Goal: Transaction & Acquisition: Purchase product/service

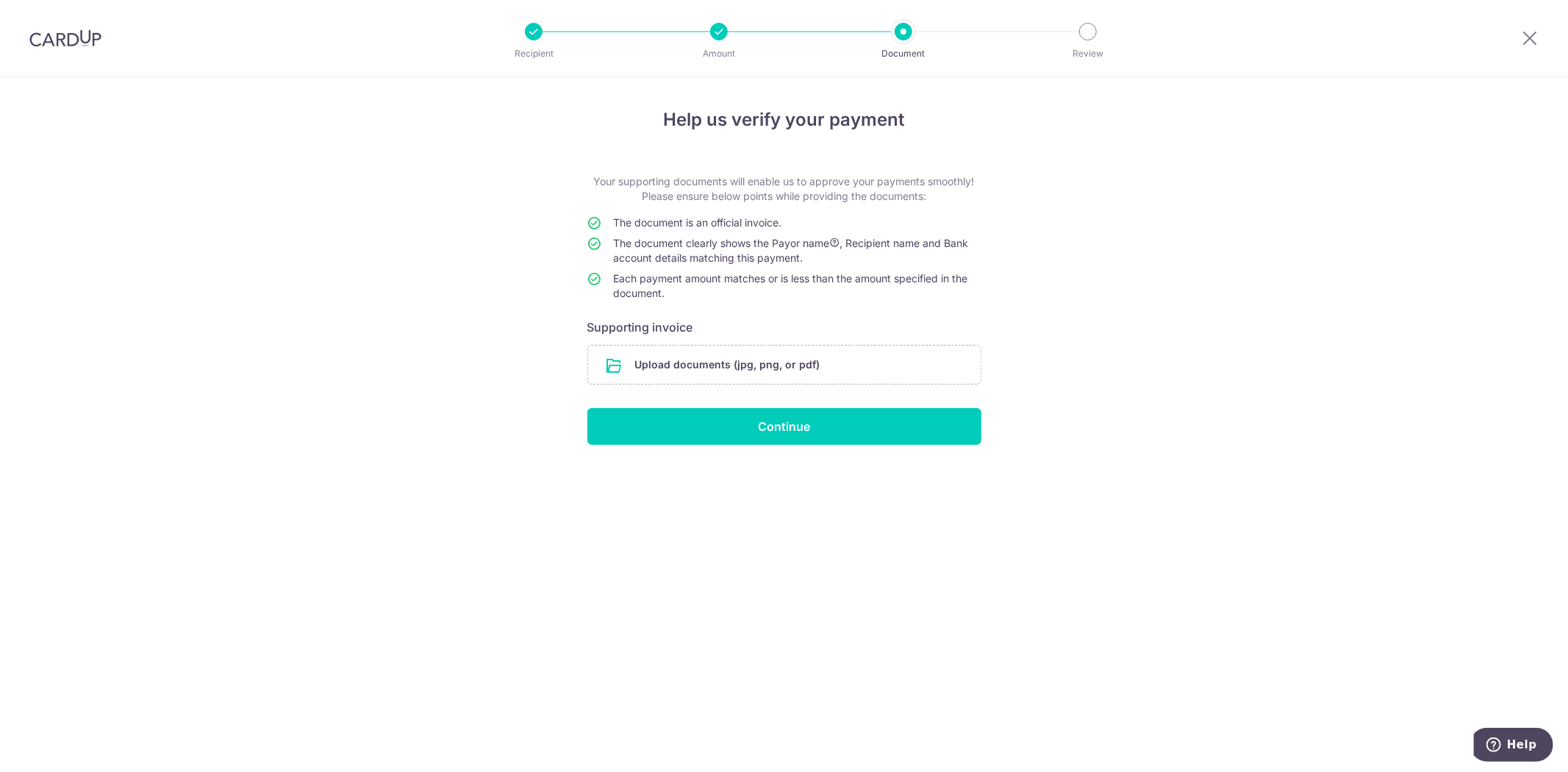
click at [70, 35] on img at bounding box center [65, 38] width 72 height 18
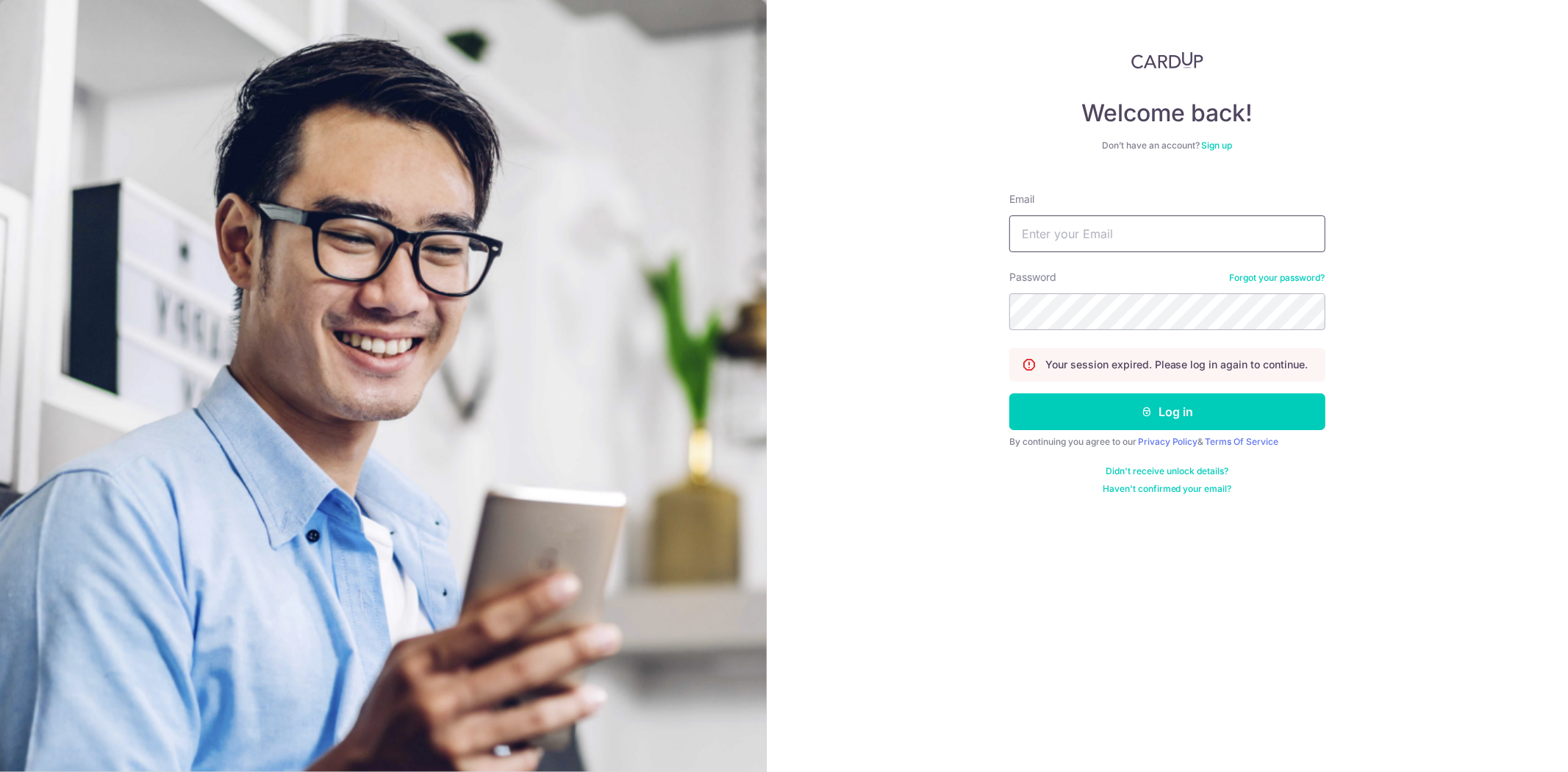
click at [1120, 228] on input "Email" at bounding box center [1168, 233] width 316 height 36
type input "xchung@gmail.com"
click at [1010, 393] on button "Log in" at bounding box center [1168, 411] width 316 height 36
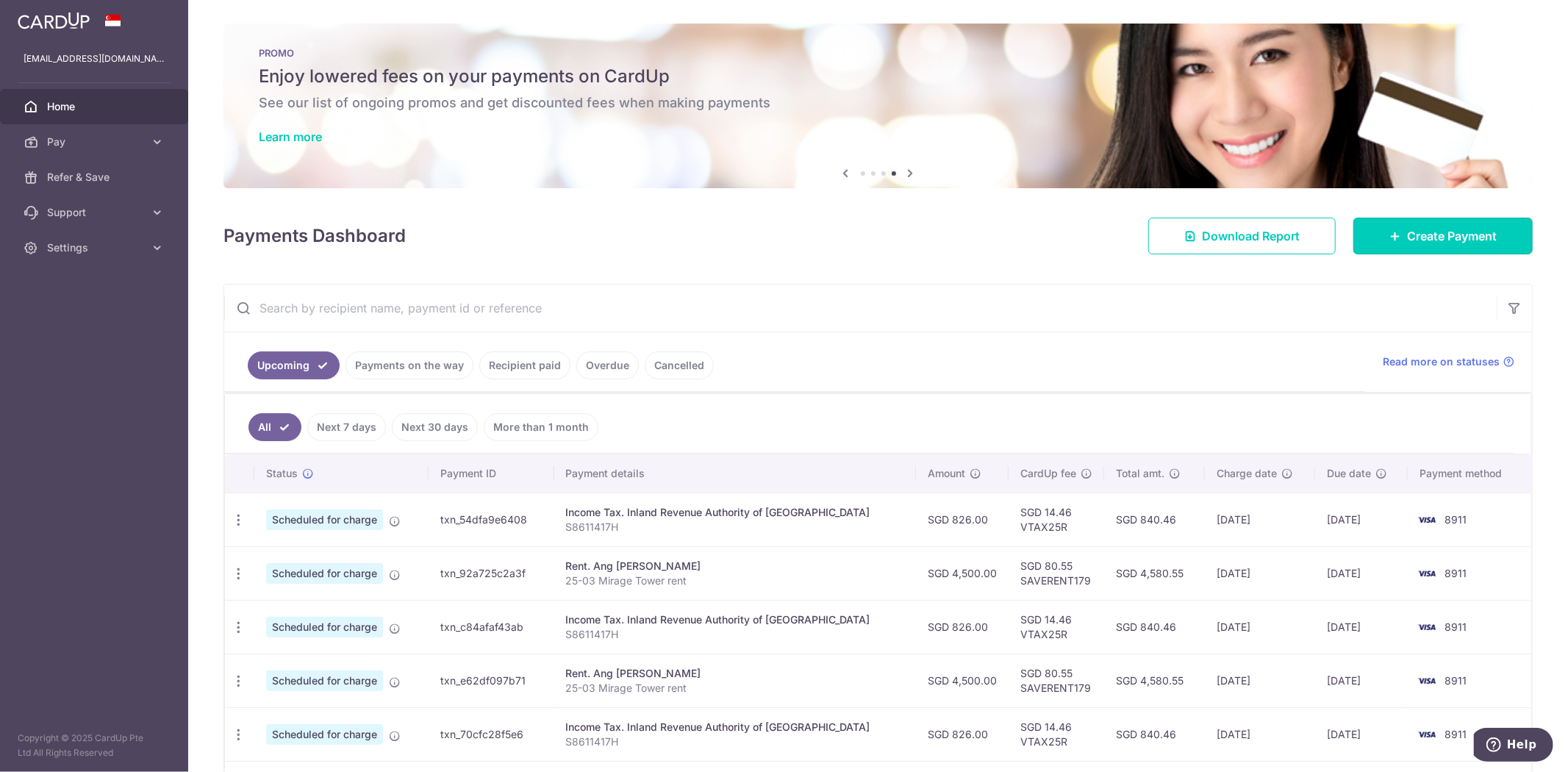
click at [1408, 231] on span "Create Payment" at bounding box center [1452, 235] width 90 height 18
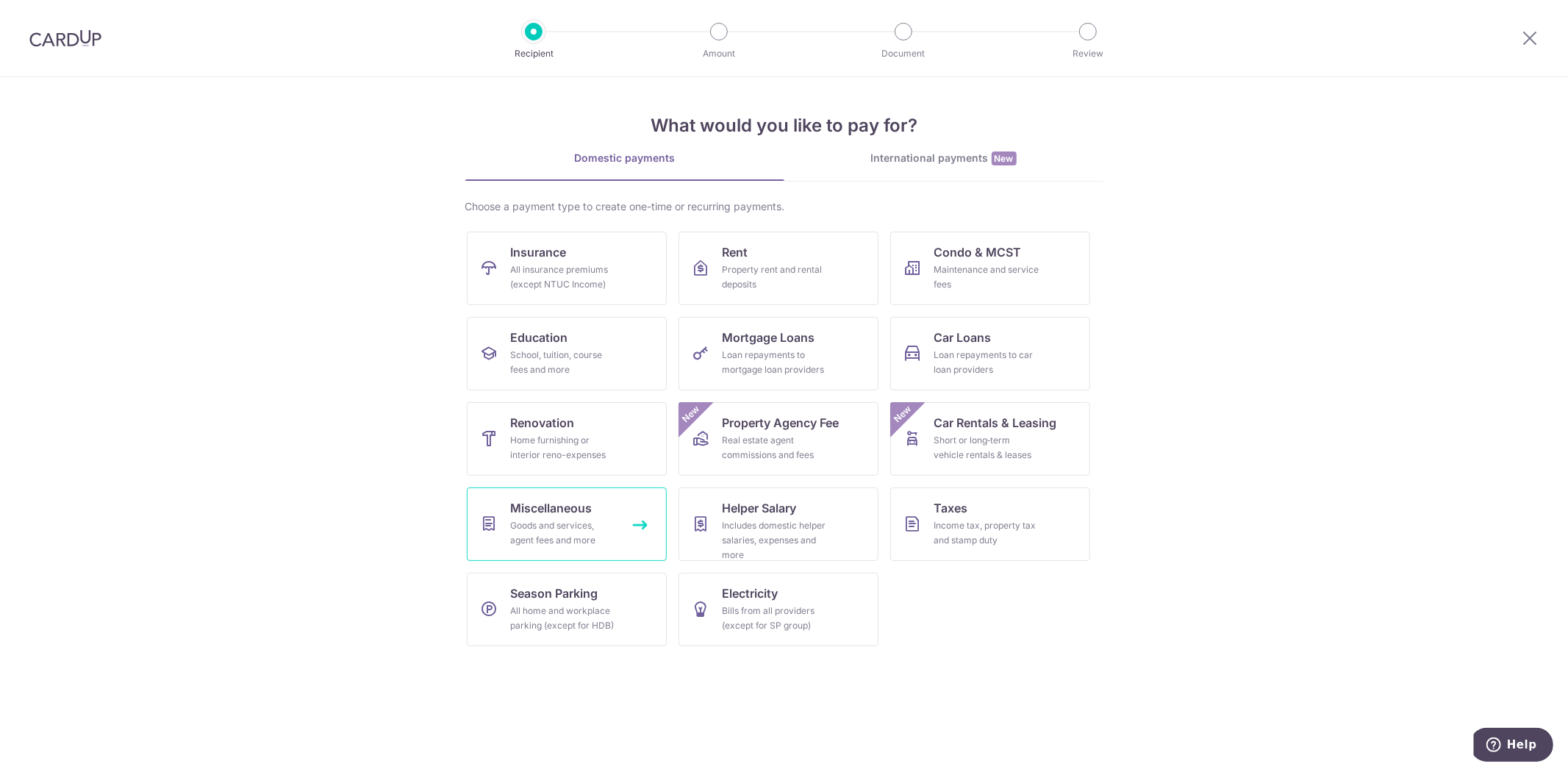
click at [572, 511] on span "Miscellaneous" at bounding box center [551, 508] width 81 height 18
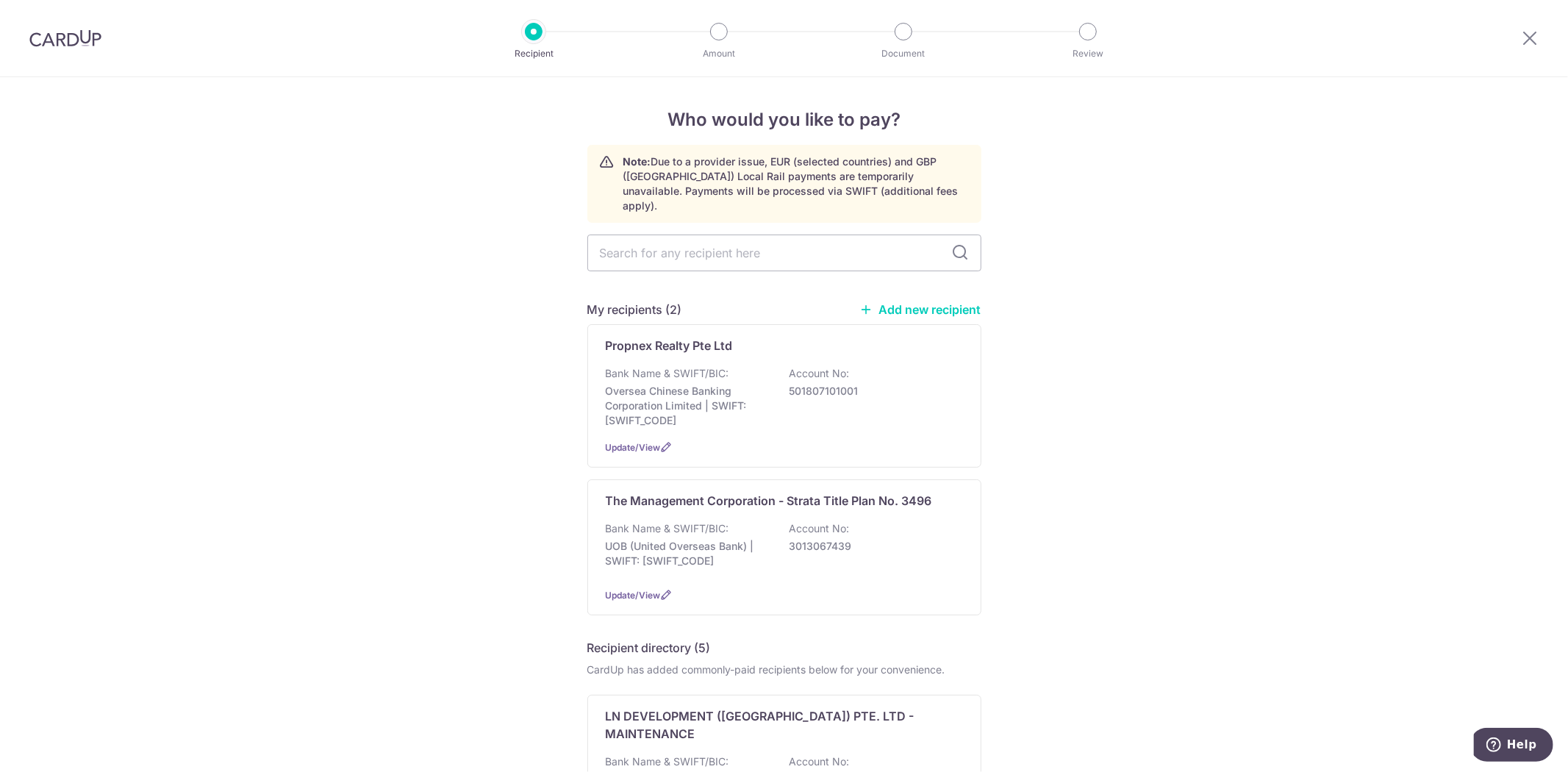
click at [761, 242] on input "text" at bounding box center [784, 252] width 394 height 36
click at [863, 495] on p "The Management Corporation - Strata Title Plan No. 3496" at bounding box center [769, 500] width 327 height 18
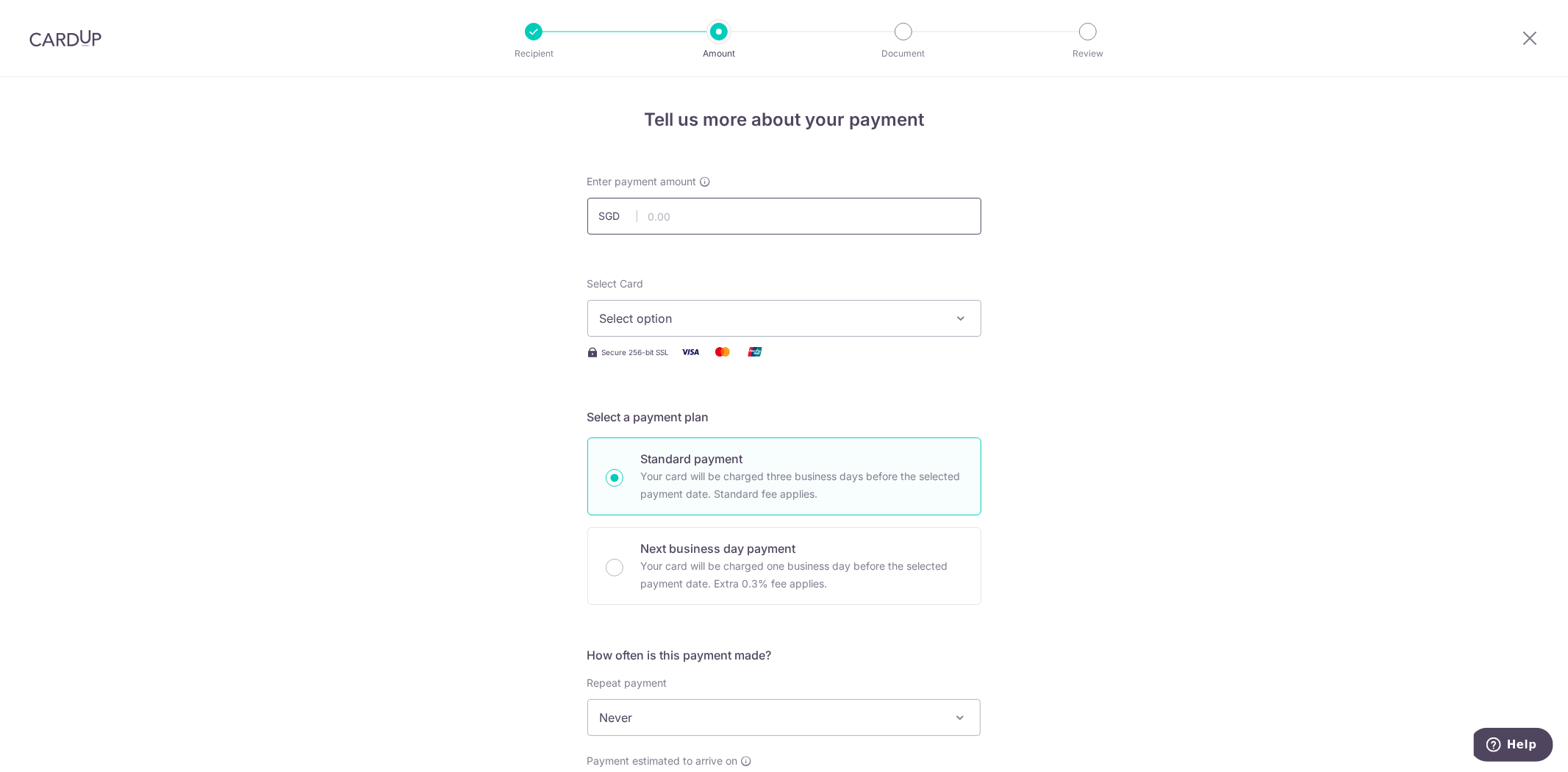
click at [694, 214] on input "text" at bounding box center [784, 215] width 394 height 36
type input "1,008.00"
drag, startPoint x: 440, startPoint y: 299, endPoint x: 445, endPoint y: 312, distance: 13.9
click at [440, 299] on div "Tell us more about your payment Enter payment amount SGD 1,008.00 1008.00 Selec…" at bounding box center [784, 743] width 1568 height 1330
click at [714, 316] on span "Select option" at bounding box center [771, 318] width 342 height 18
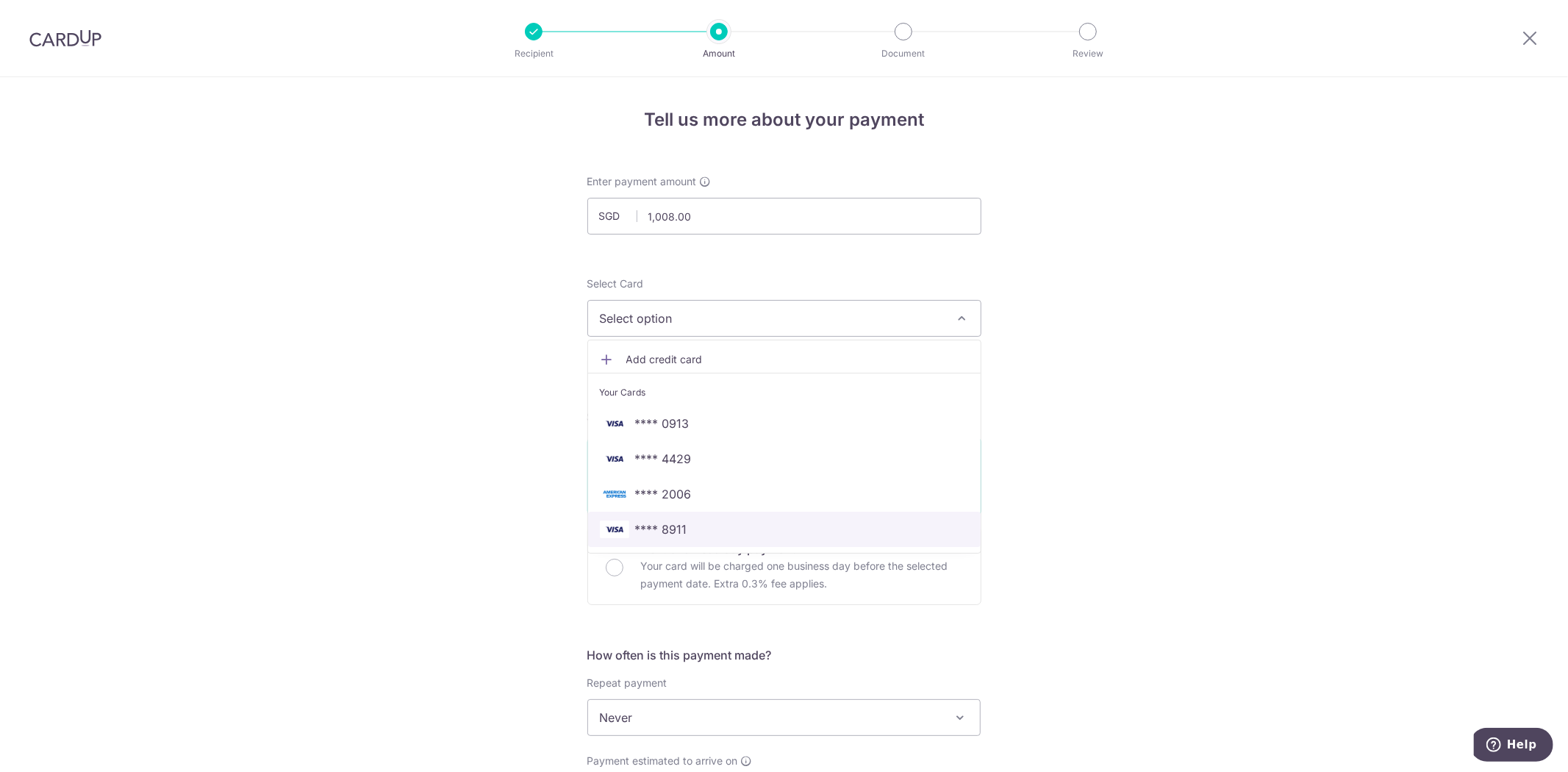
click at [673, 523] on span "**** 8911" at bounding box center [660, 529] width 52 height 18
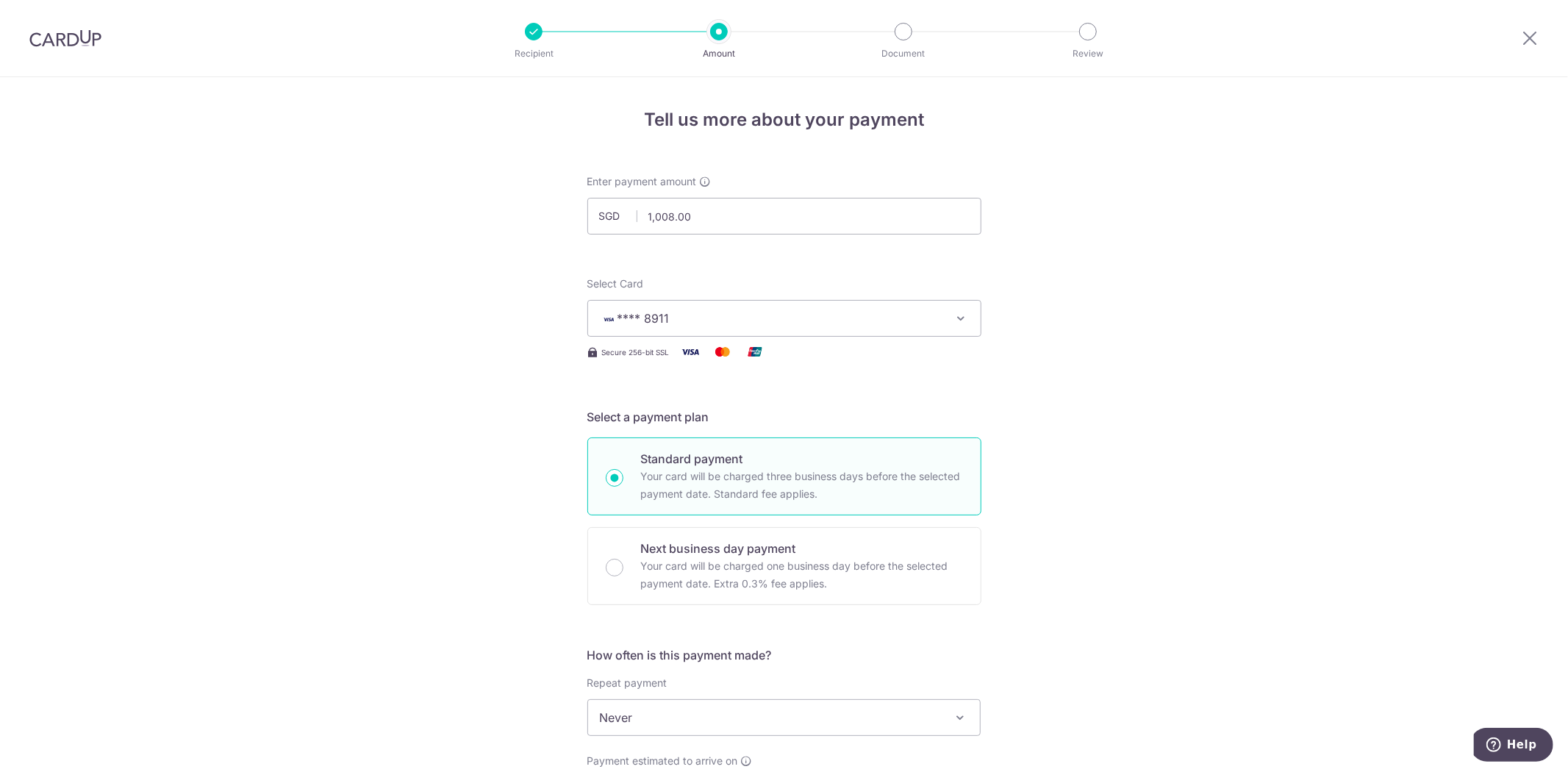
click at [489, 489] on div "Tell us more about your payment Enter payment amount SGD 1,008.00 1008.00 Selec…" at bounding box center [784, 743] width 1568 height 1330
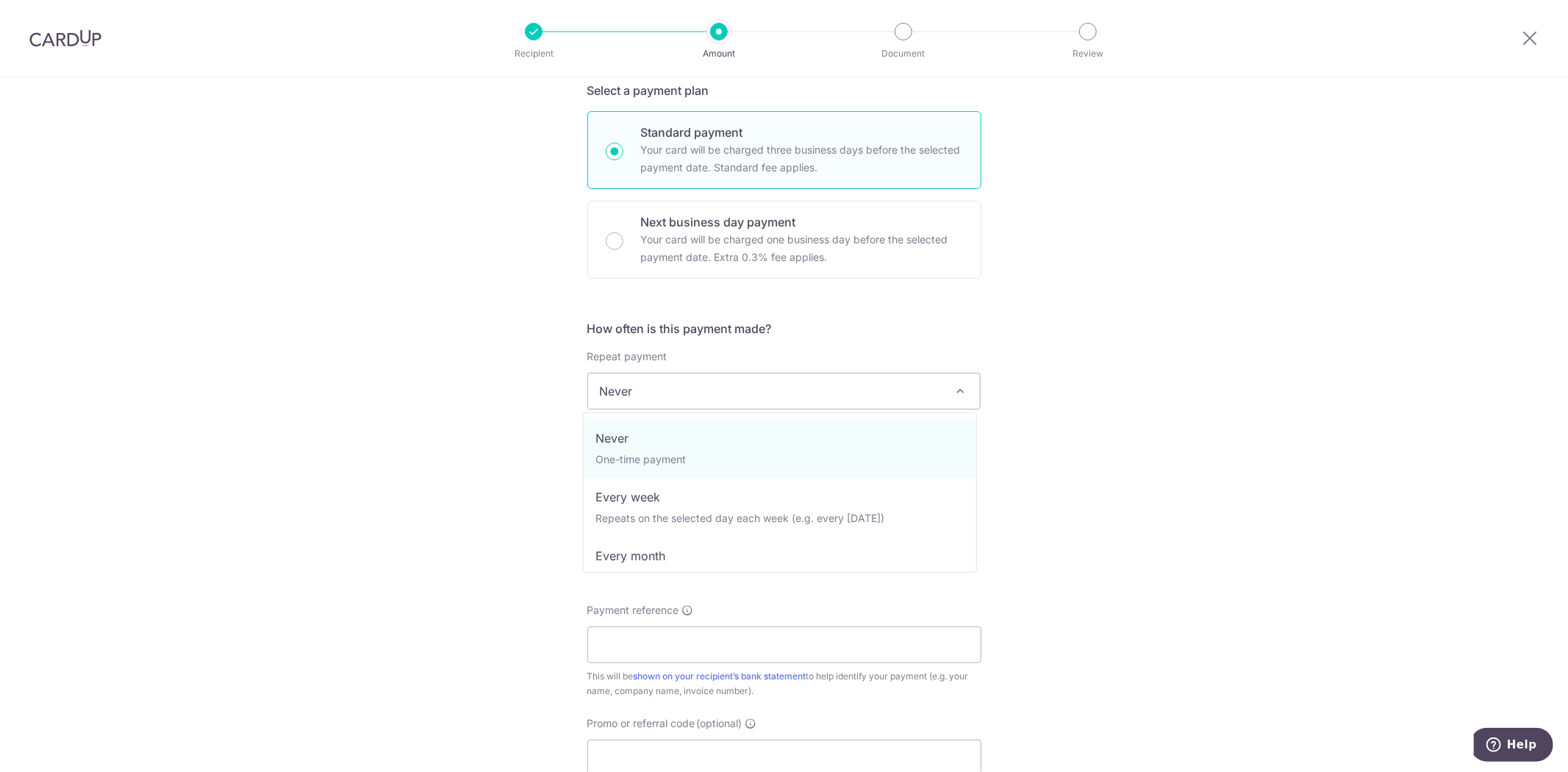
click at [736, 398] on span "Never" at bounding box center [784, 391] width 393 height 36
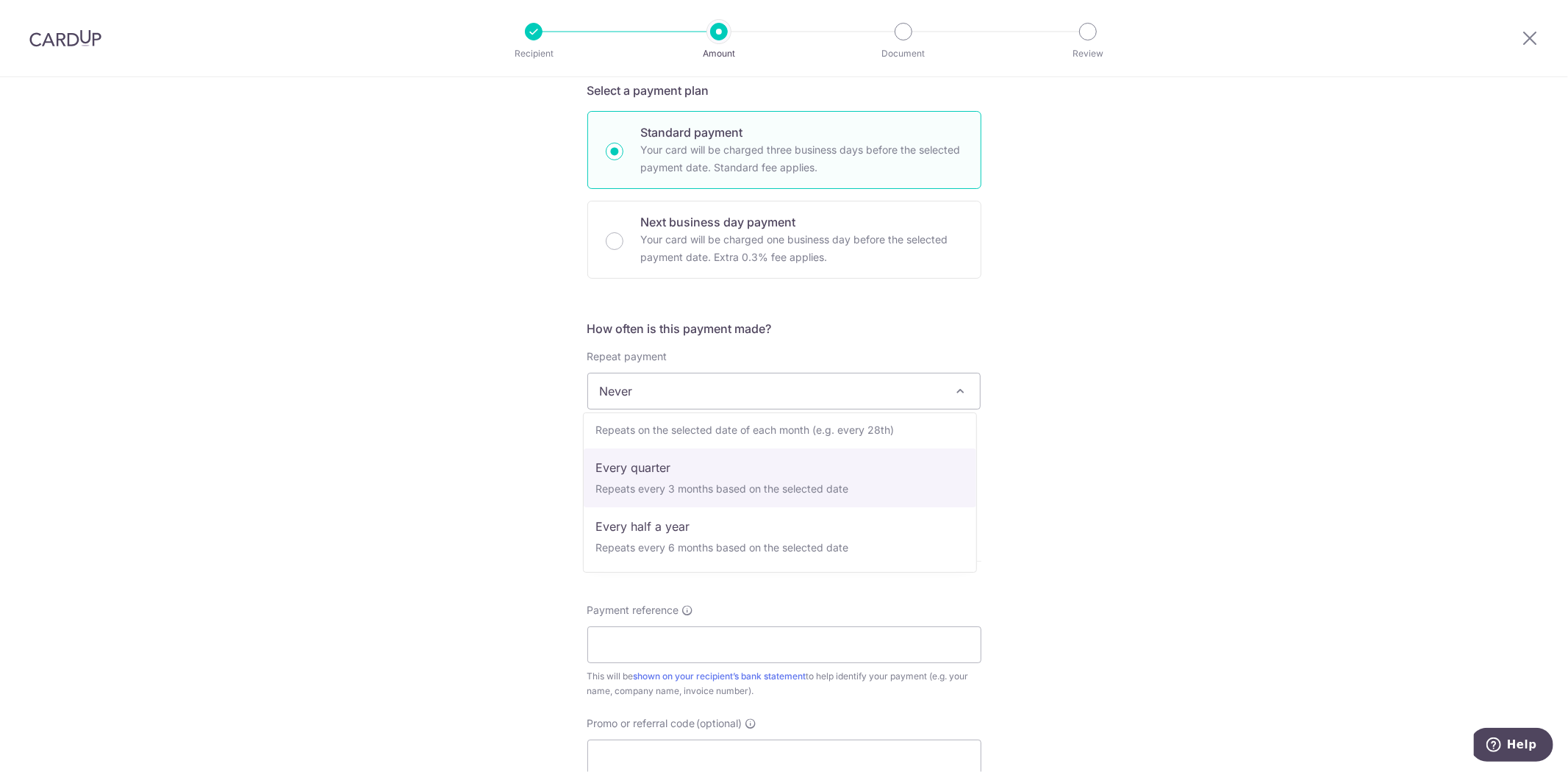
select select "4"
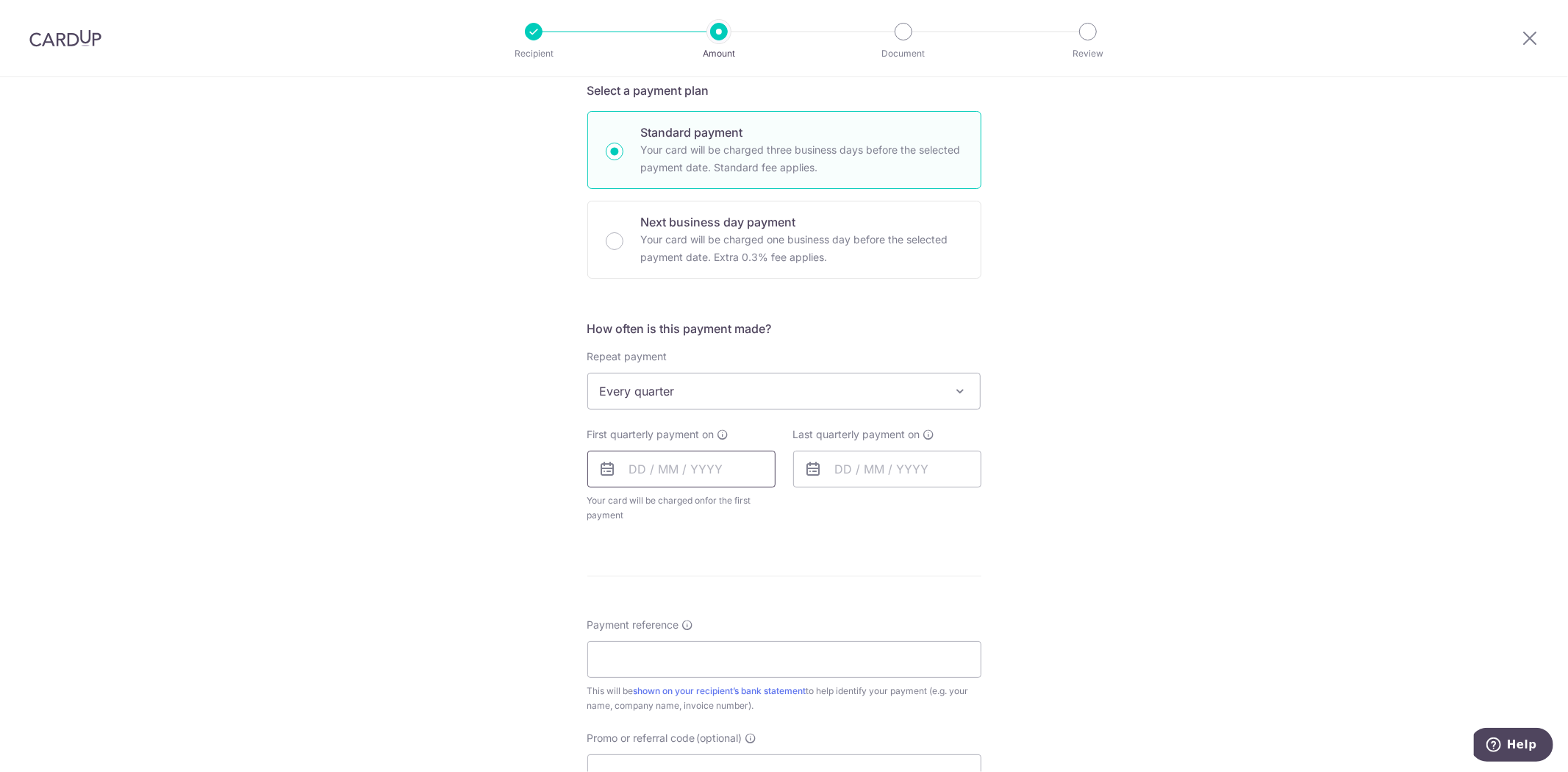
click at [677, 463] on input "text" at bounding box center [681, 468] width 188 height 36
click at [733, 630] on link "16" at bounding box center [735, 632] width 23 height 23
type input "[DATE]"
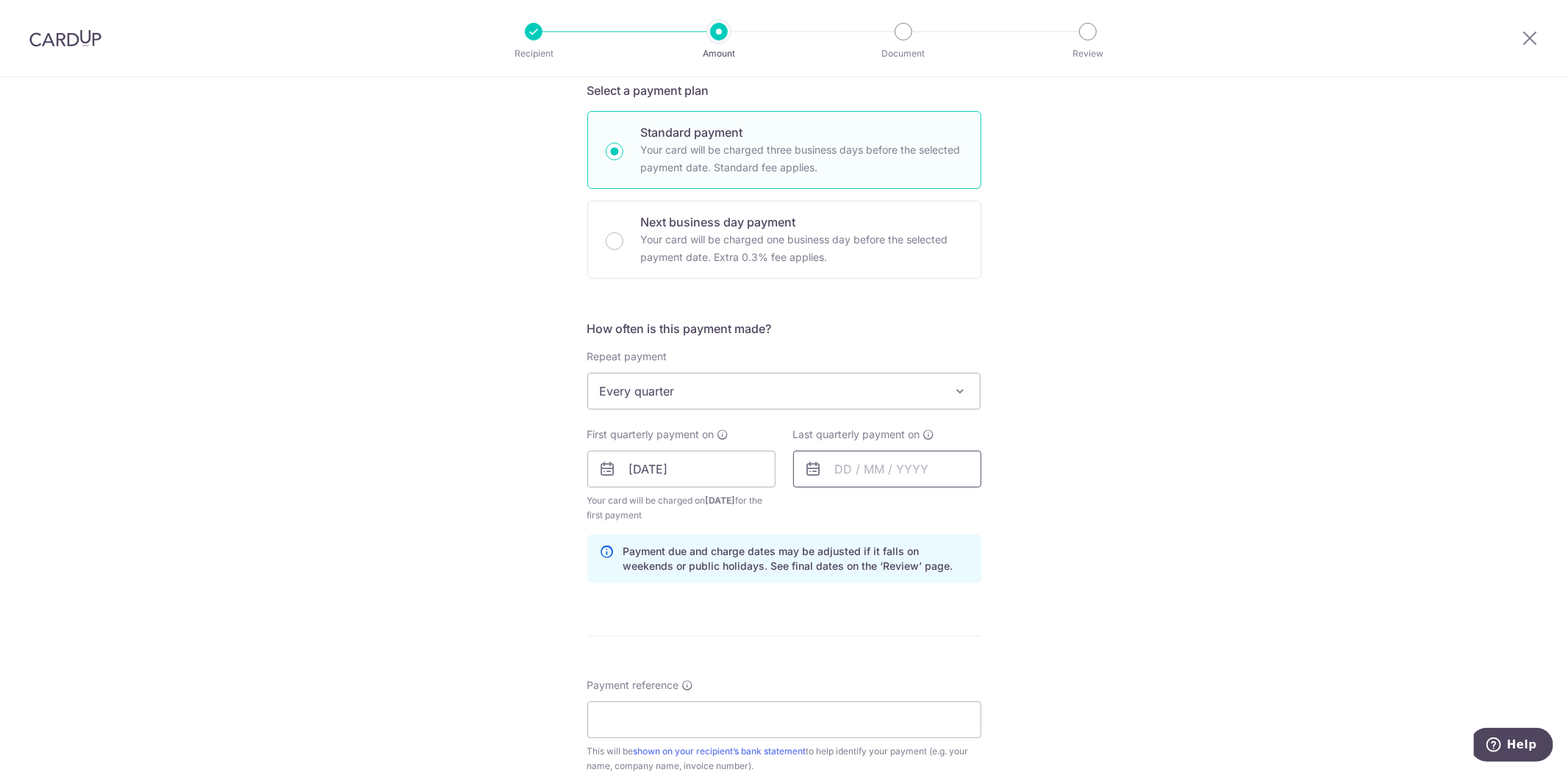
click at [880, 459] on input "text" at bounding box center [887, 468] width 188 height 36
click at [941, 633] on link "16" at bounding box center [941, 632] width 23 height 23
click at [907, 476] on input "[DATE]" at bounding box center [887, 468] width 188 height 36
click at [932, 510] on select "2025 2026 2027 2028 2029 2030 2031 2032 2033 2034 2035" at bounding box center [945, 508] width 39 height 12
click at [887, 512] on select "Jan Feb Mar Apr May Jun Jul Aug Sep Oct Nov Dec" at bounding box center [877, 508] width 39 height 12
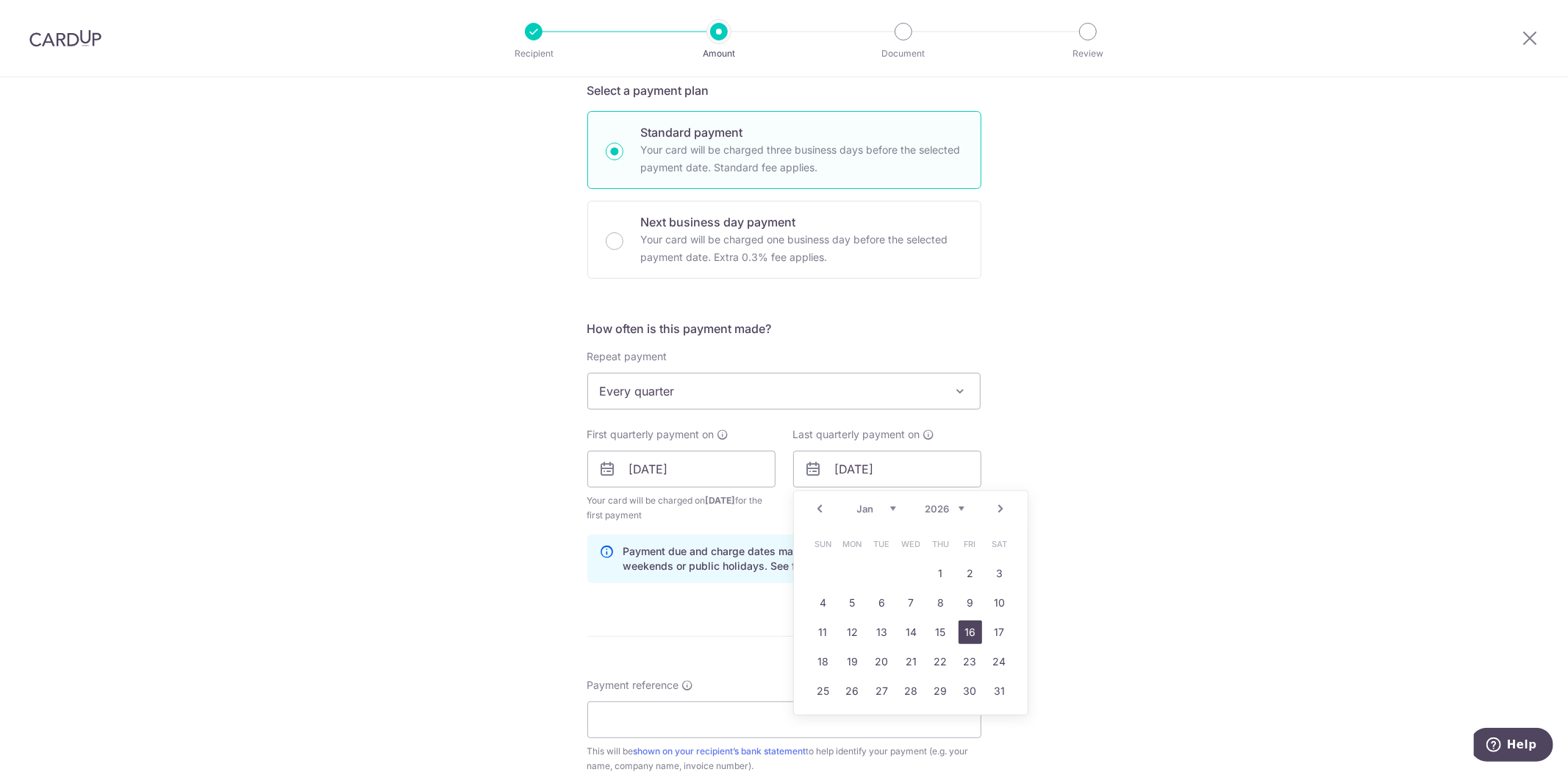
click at [966, 633] on link "16" at bounding box center [970, 632] width 23 height 23
type input "[DATE]"
click at [1131, 522] on div "Tell us more about your payment Enter payment amount SGD 1,008.00 1008.00 Selec…" at bounding box center [784, 453] width 1568 height 1405
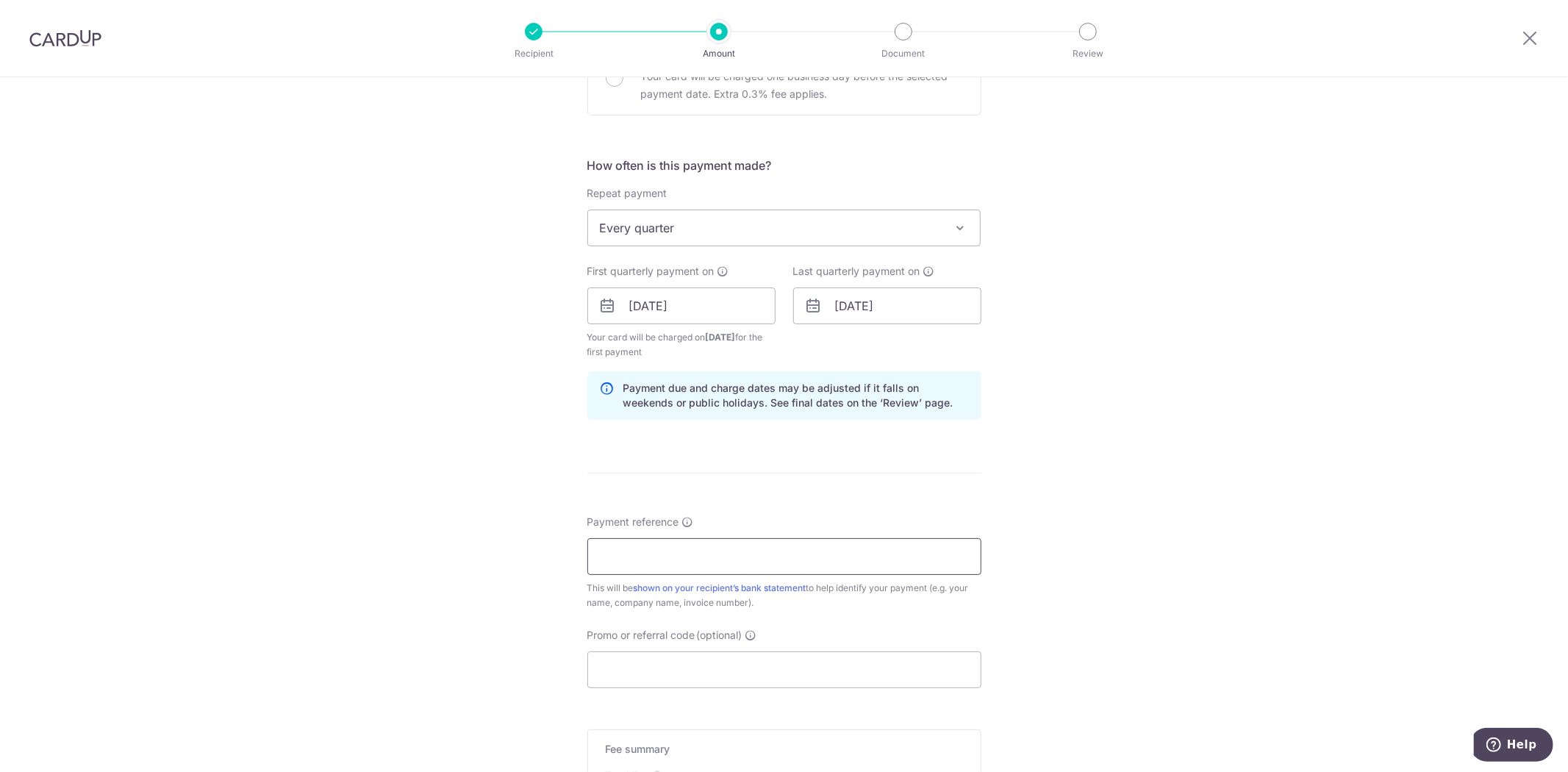
click at [698, 561] on input "Payment reference" at bounding box center [784, 556] width 394 height 36
click at [894, 546] on input "Payment reference" at bounding box center [784, 556] width 394 height 36
click at [1197, 530] on div "Tell us more about your payment Enter payment amount SGD 1,008.00 1008.00 Selec…" at bounding box center [784, 290] width 1568 height 1405
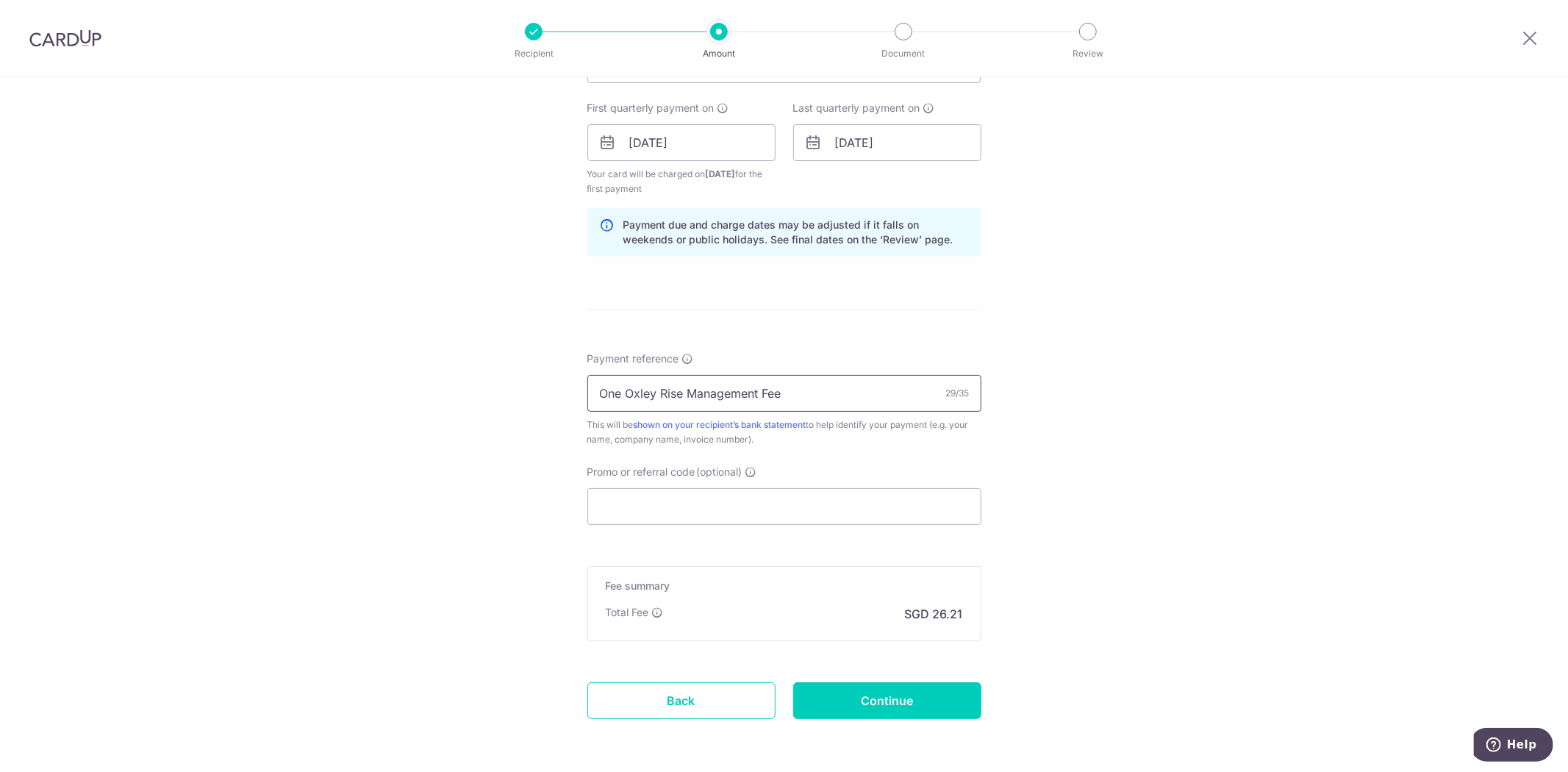
drag, startPoint x: 681, startPoint y: 393, endPoint x: 46, endPoint y: 380, distance: 635.1
click at [46, 380] on div "Tell us more about your payment Enter payment amount SGD 1,008.00 1008.00 Selec…" at bounding box center [784, 126] width 1568 height 1405
type input "05-08 Management Fee"
click at [509, 451] on div "Tell us more about your payment Enter payment amount SGD 1,008.00 1008.00 Selec…" at bounding box center [784, 126] width 1568 height 1405
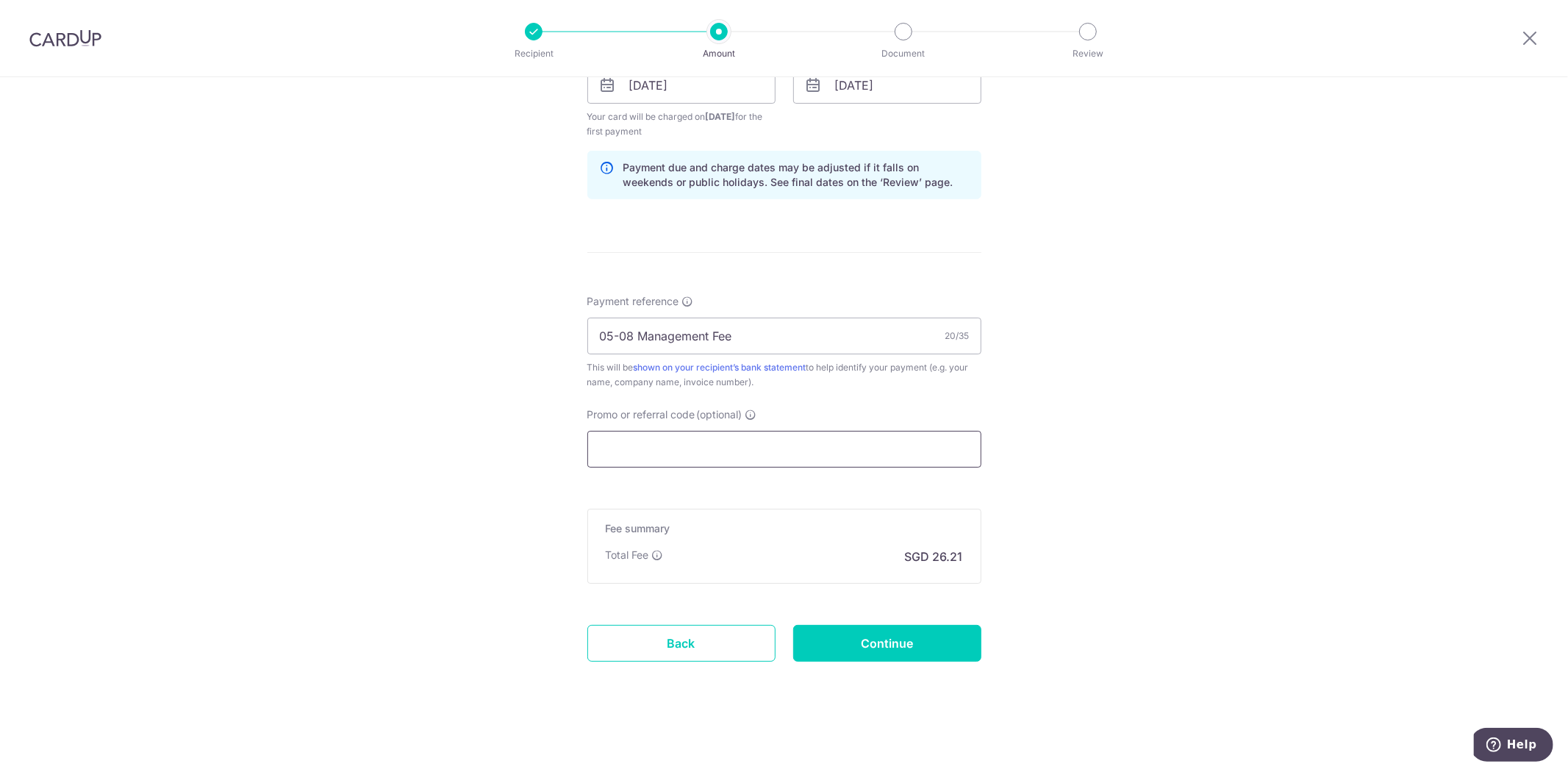
click at [726, 446] on input "Promo or referral code (optional)" at bounding box center [784, 448] width 394 height 36
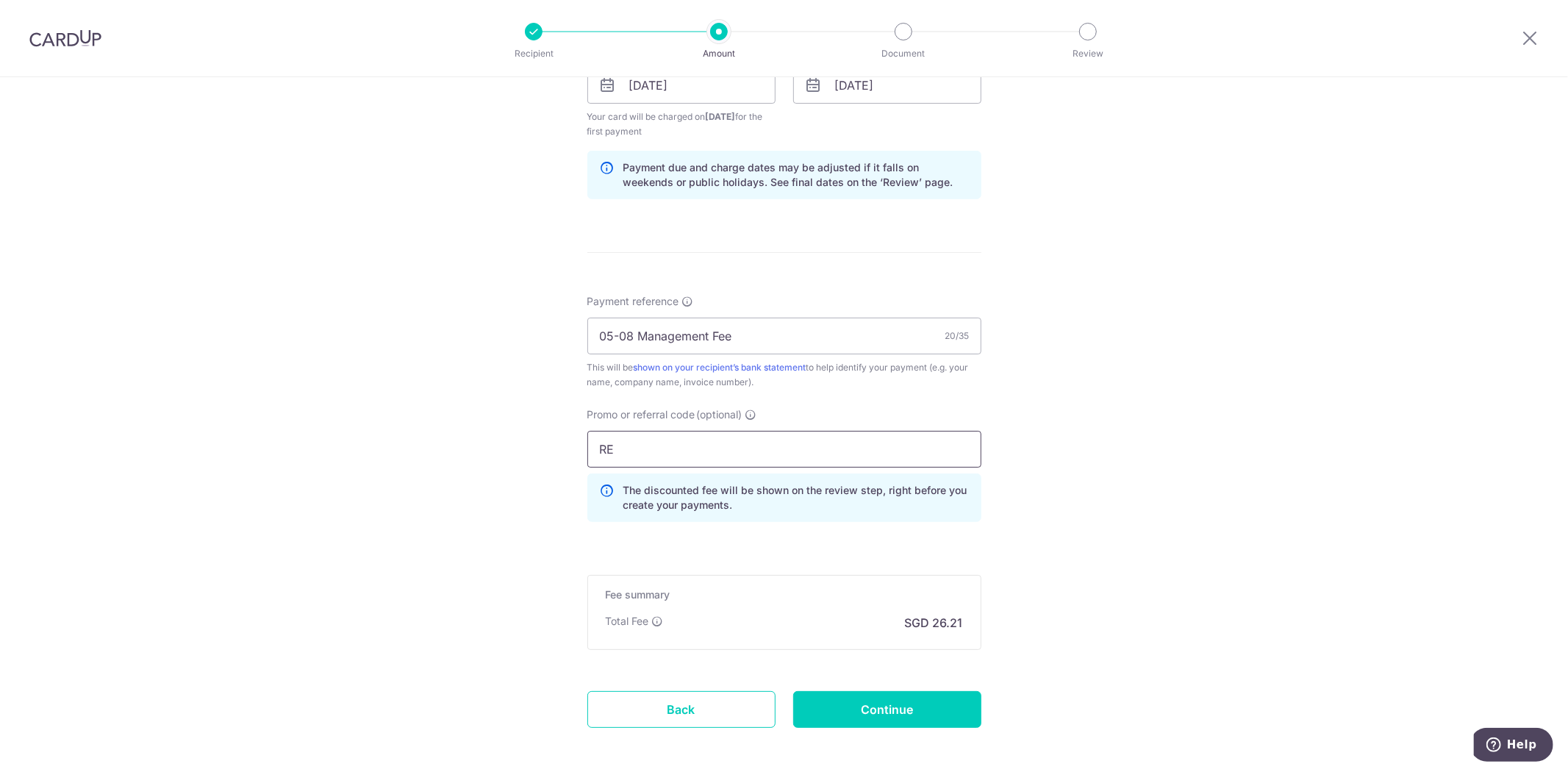
type input "R"
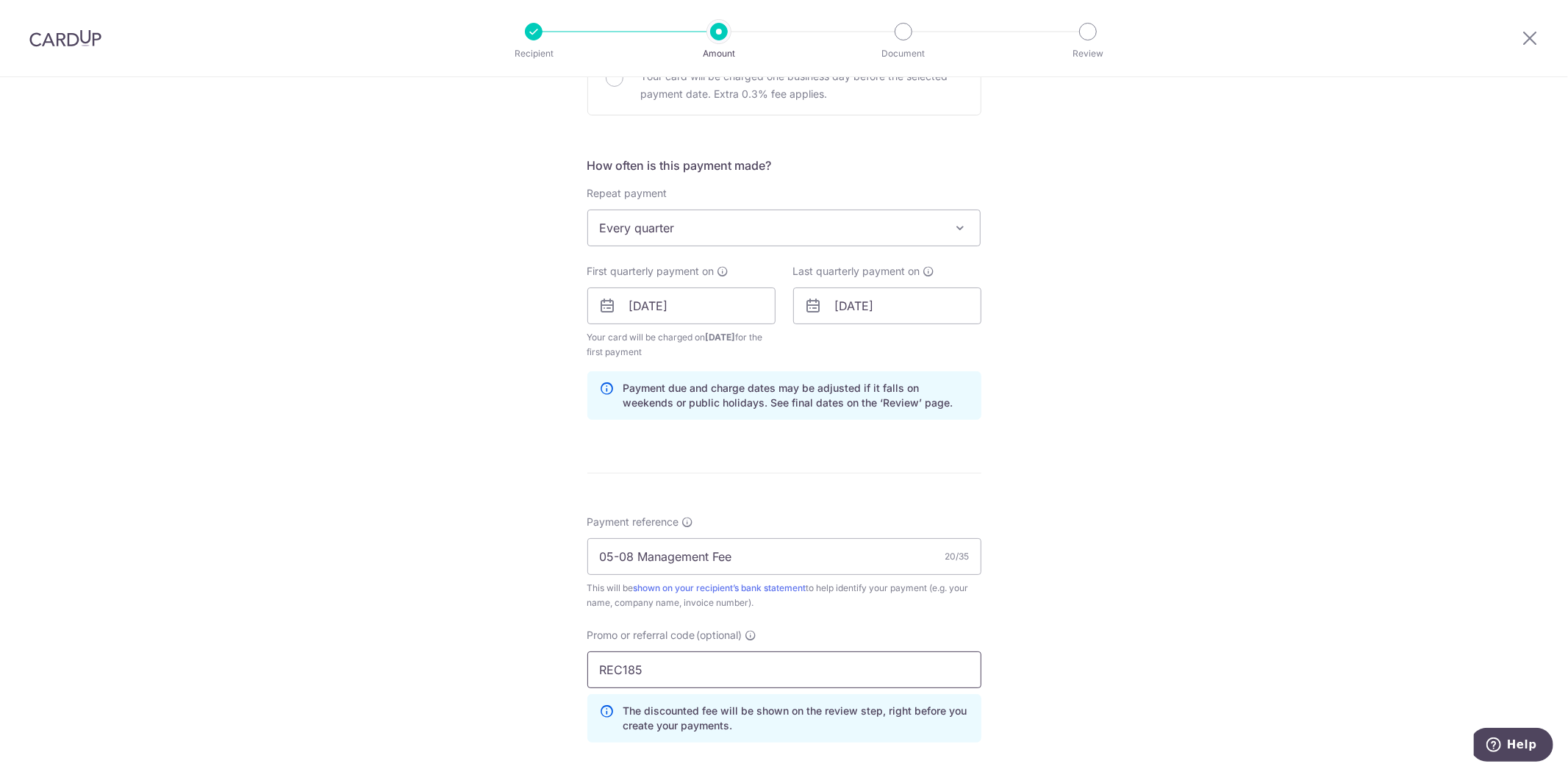
scroll to position [777, 0]
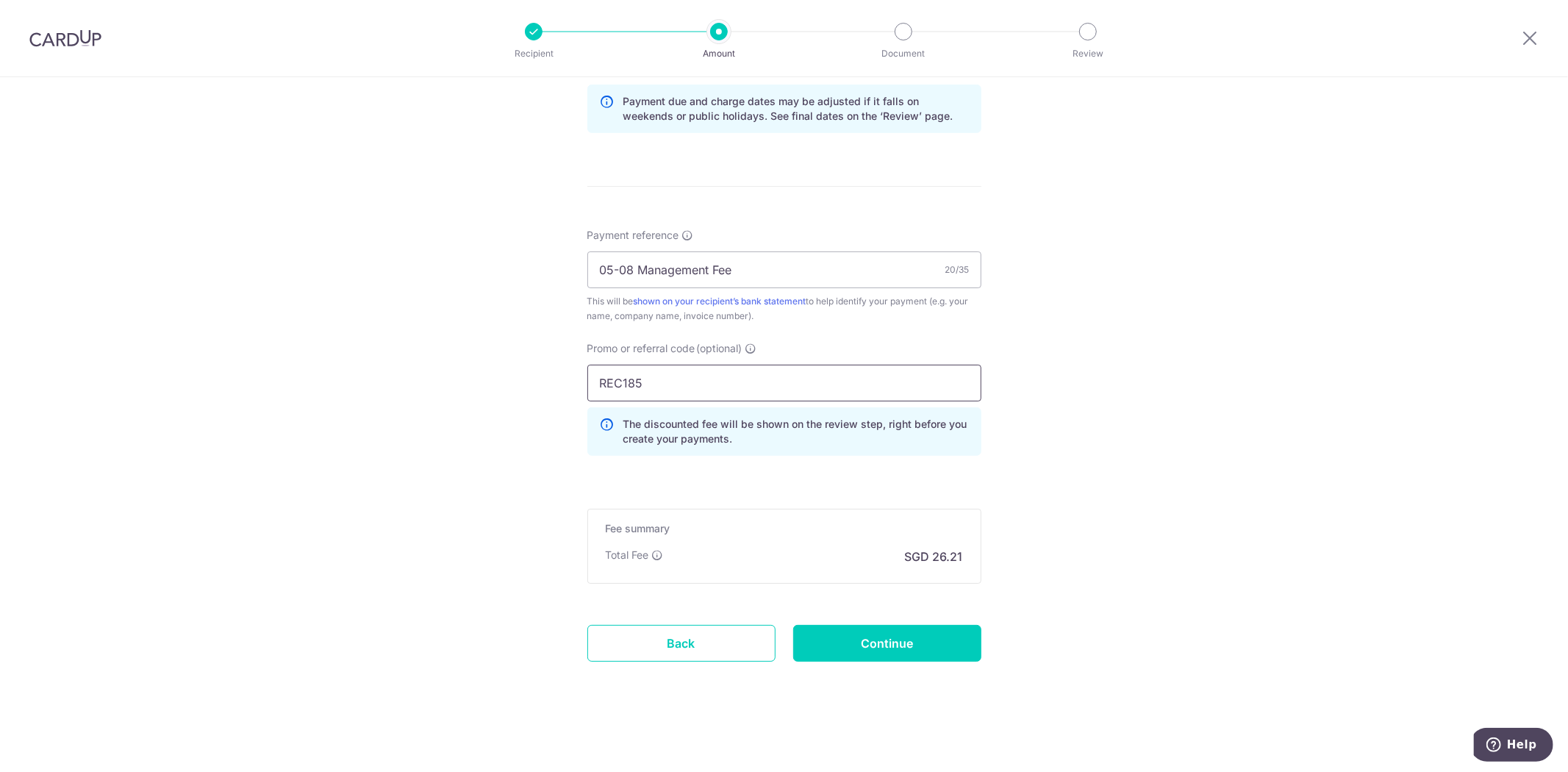
type input "REC185"
click at [897, 637] on input "Continue" at bounding box center [887, 643] width 188 height 36
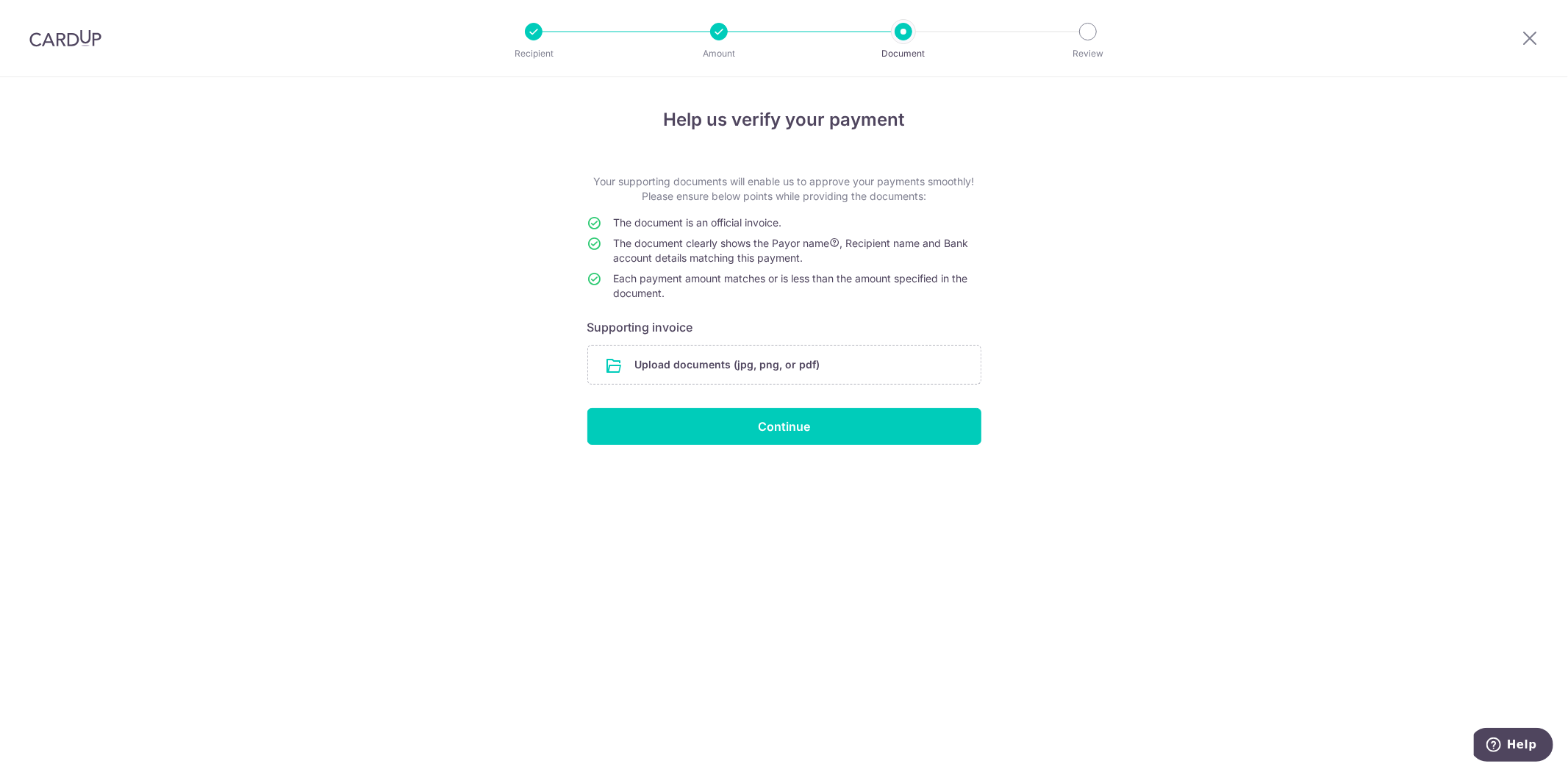
click at [730, 375] on input "file" at bounding box center [784, 364] width 393 height 38
click at [744, 370] on input "file" at bounding box center [784, 364] width 393 height 38
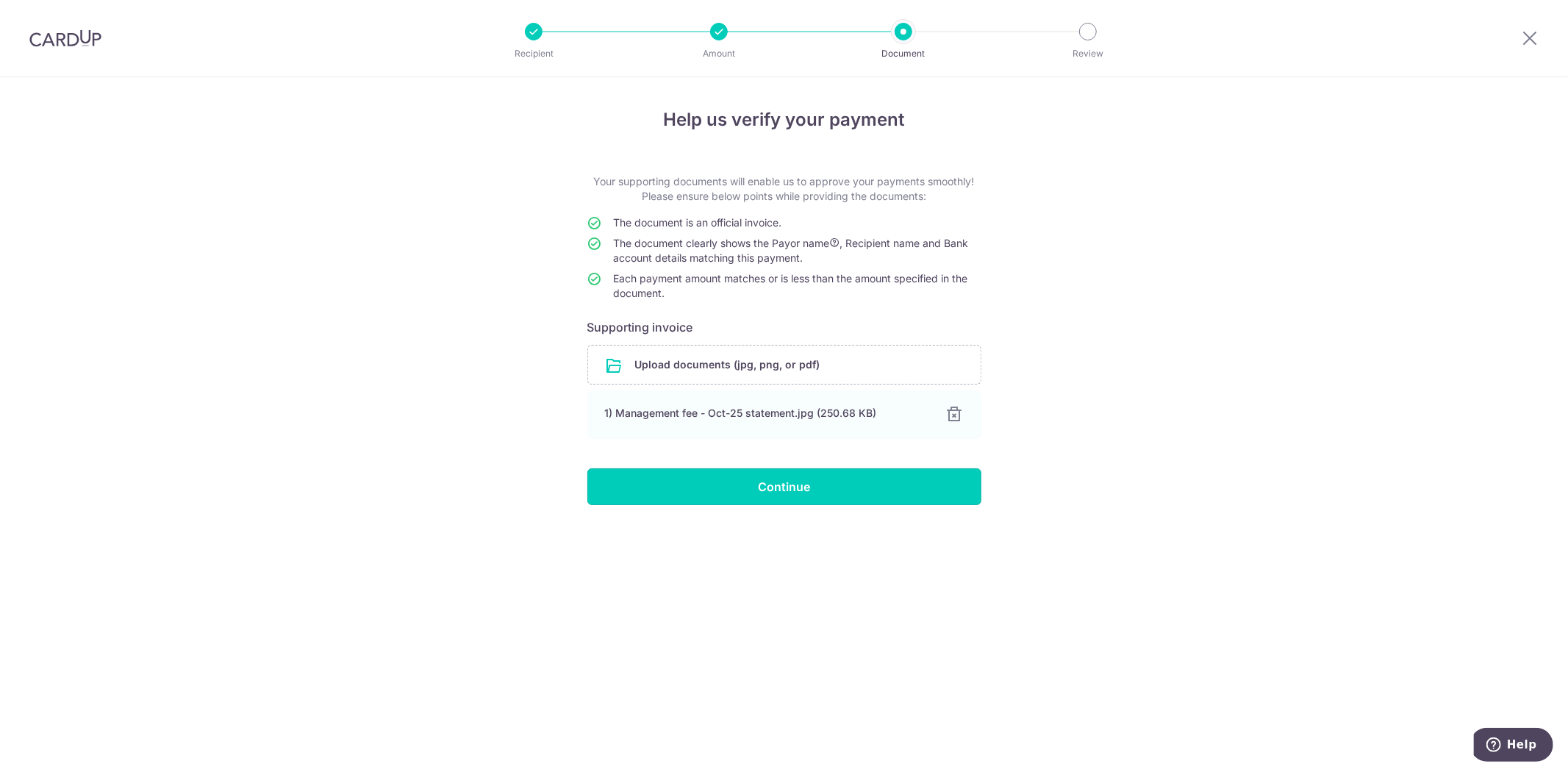
click at [755, 490] on input "Continue" at bounding box center [784, 486] width 394 height 36
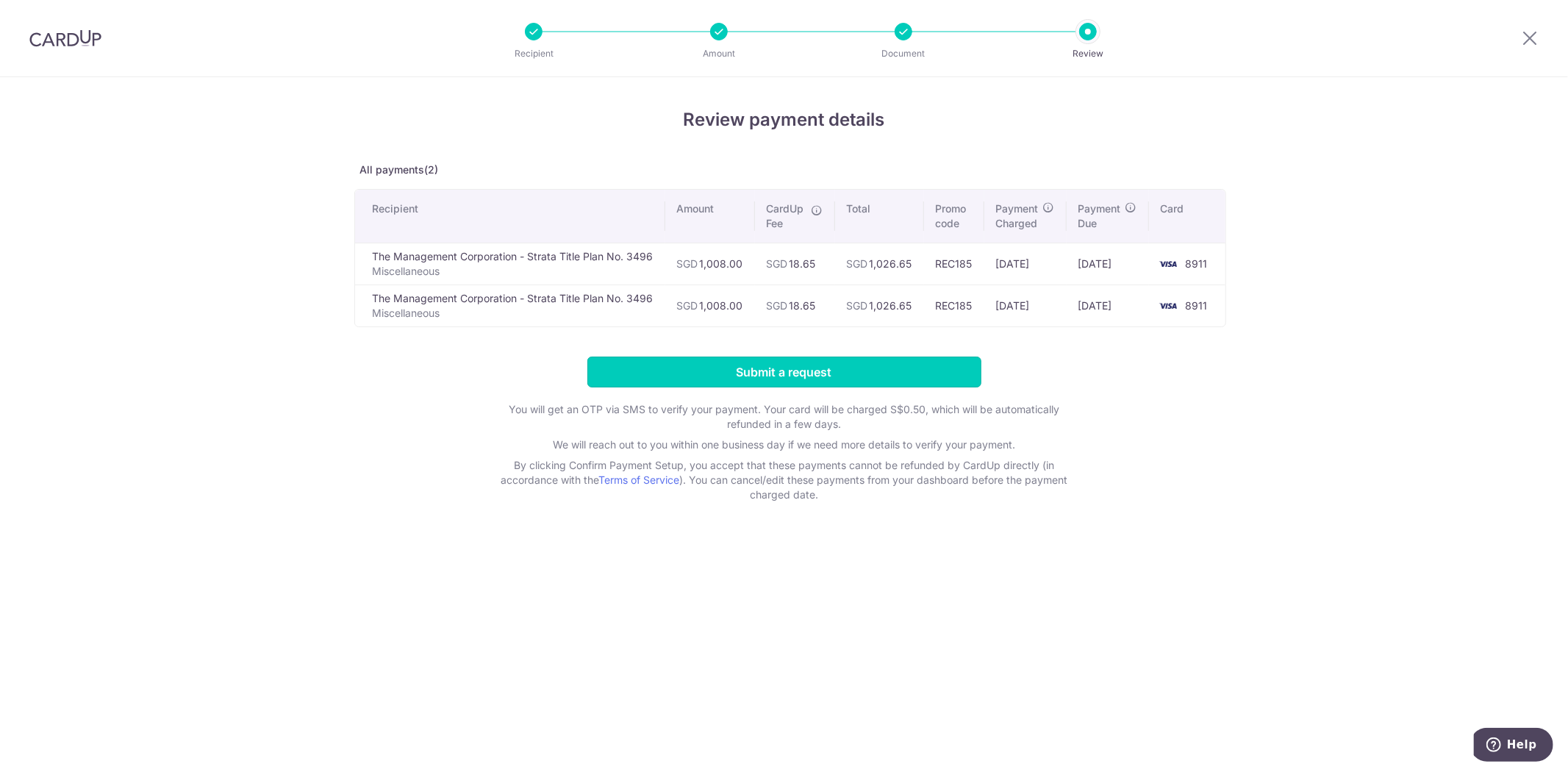
click at [768, 372] on input "Submit a request" at bounding box center [784, 372] width 394 height 31
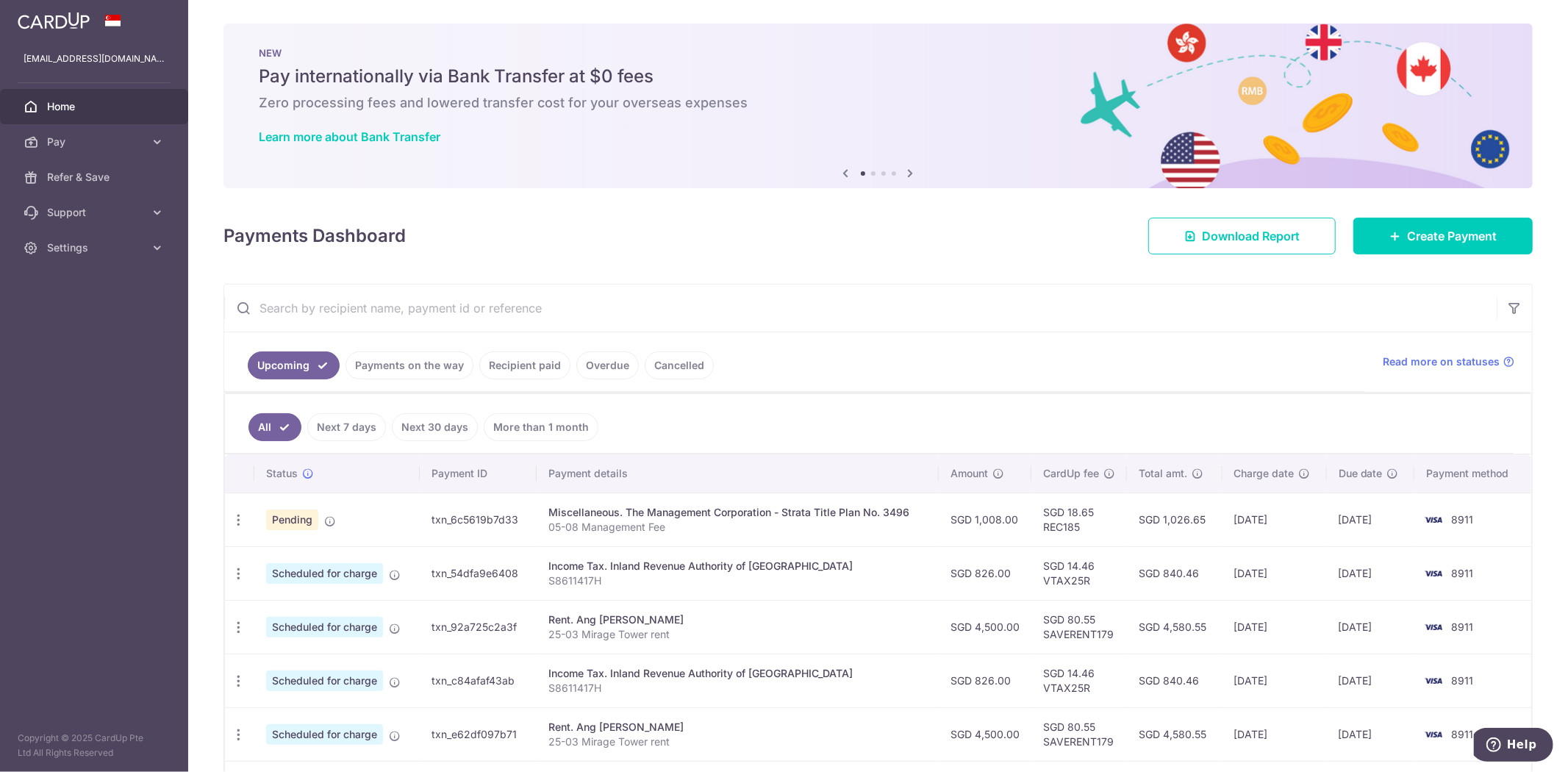
click at [238, 522] on icon "button" at bounding box center [238, 520] width 15 height 15
click at [274, 561] on span "Update payment" at bounding box center [317, 560] width 100 height 18
radio input "true"
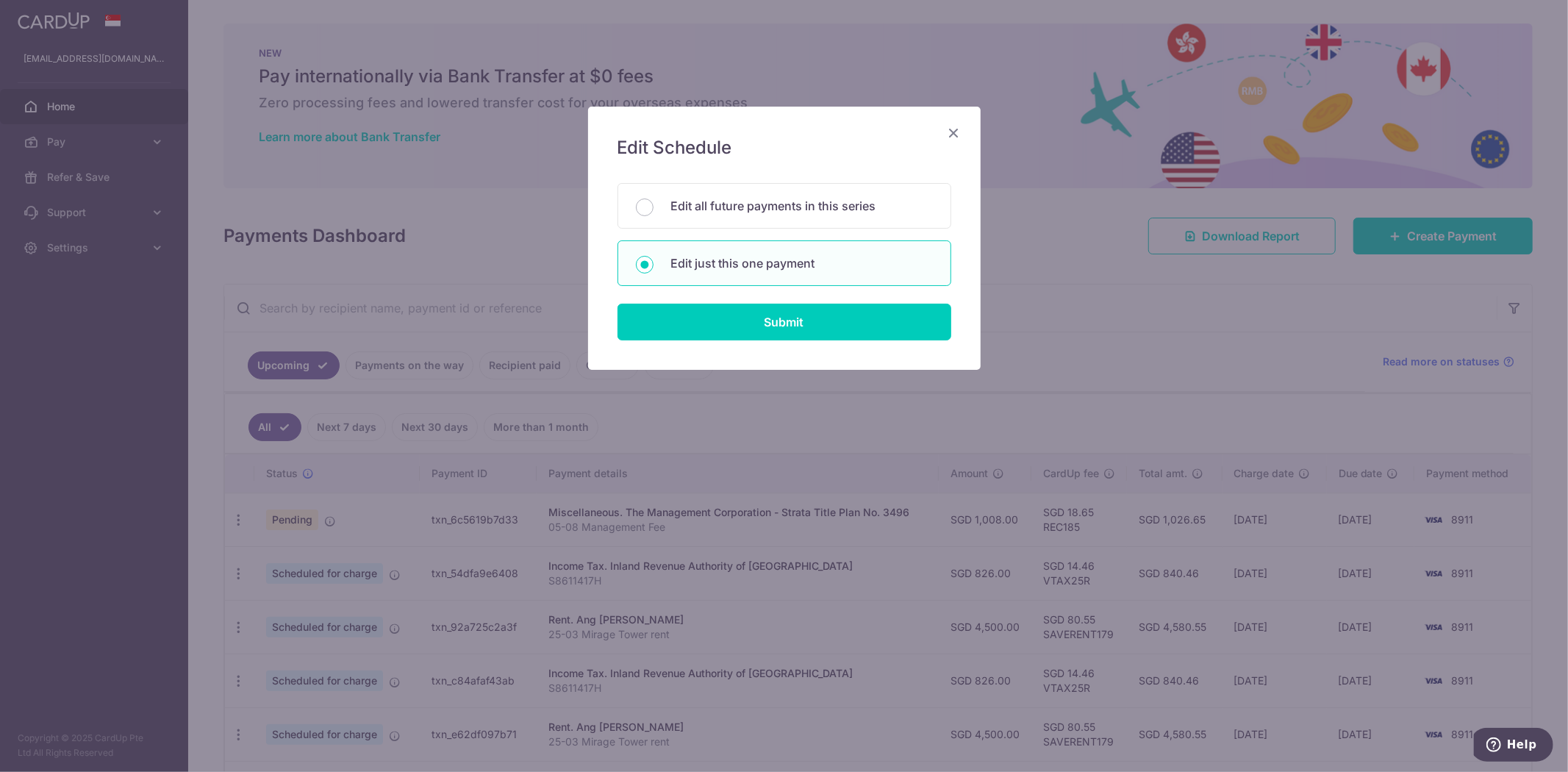
click at [955, 136] on icon "Close" at bounding box center [954, 133] width 18 height 19
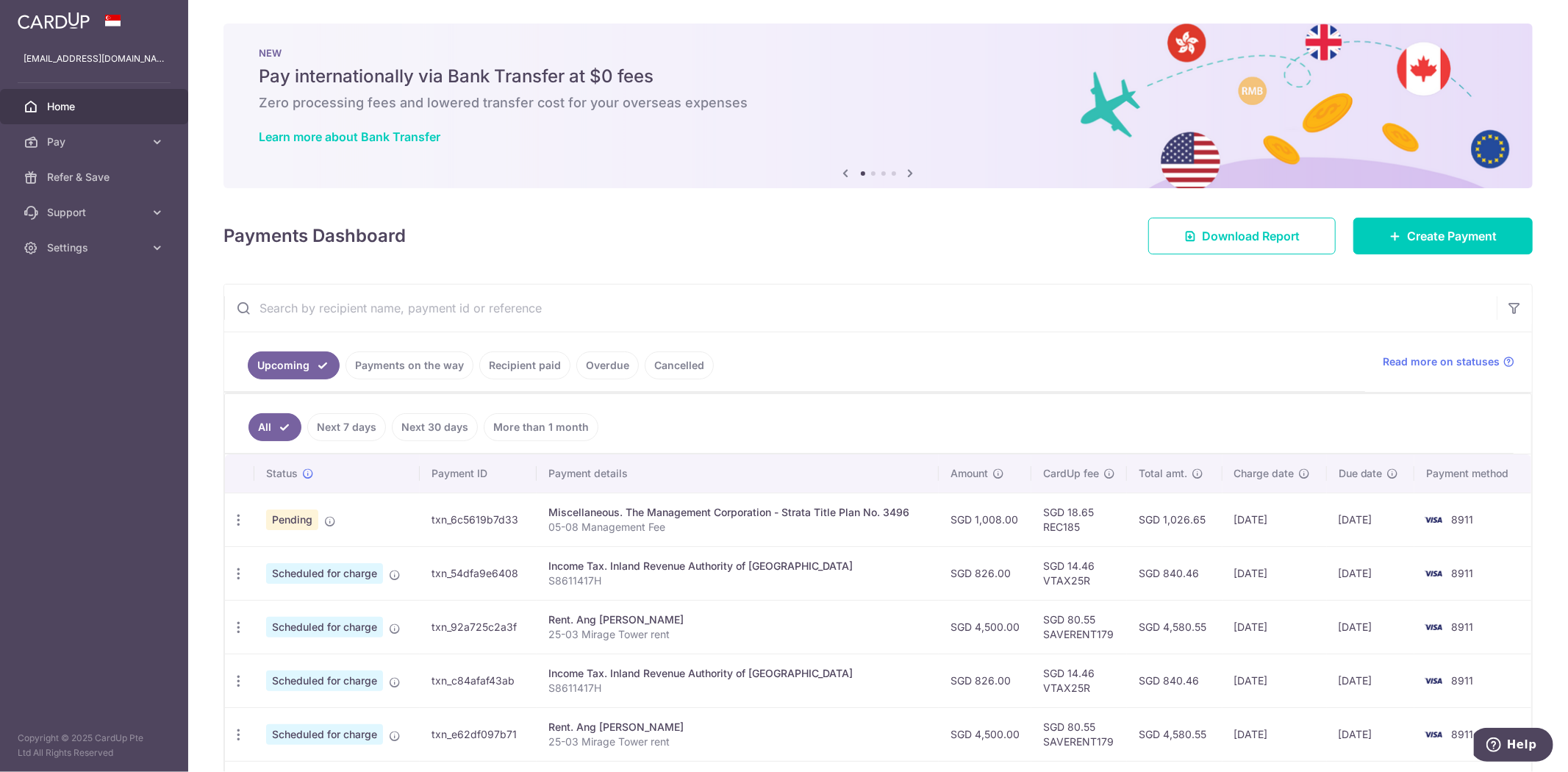
scroll to position [366, 0]
